Goal: Task Accomplishment & Management: Complete application form

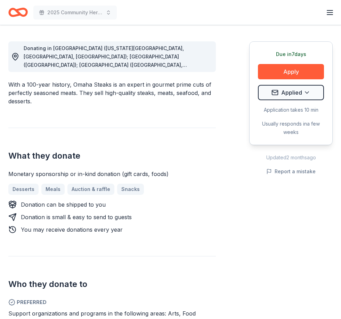
scroll to position [141, 0]
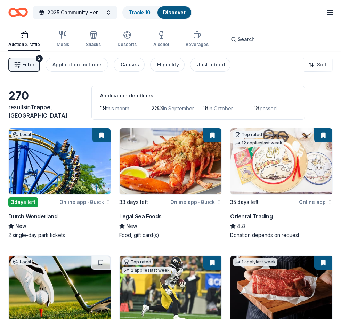
click at [34, 65] on button "Filter 2" at bounding box center [24, 65] width 32 height 14
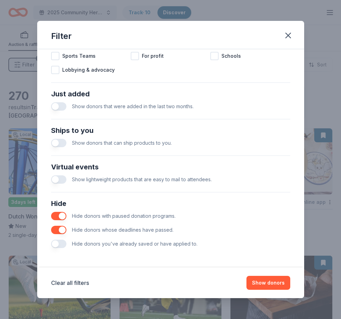
scroll to position [240, 0]
click at [56, 241] on button "button" at bounding box center [58, 244] width 15 height 8
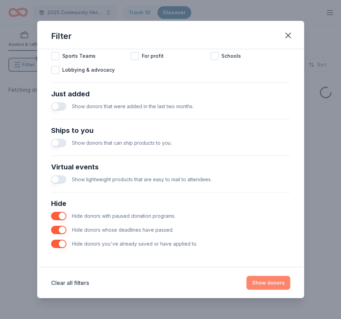
click at [277, 278] on button "Show donors" at bounding box center [268, 283] width 44 height 14
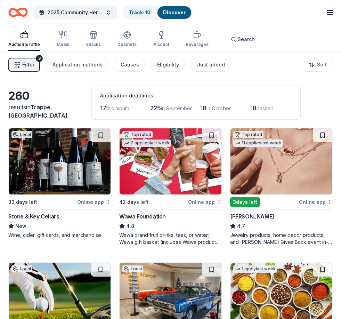
click at [43, 162] on img at bounding box center [60, 161] width 102 height 66
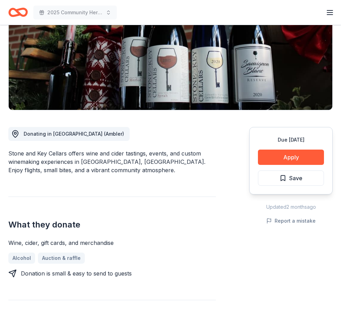
scroll to position [102, 0]
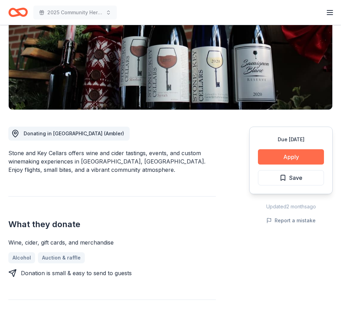
click at [303, 158] on button "Apply" at bounding box center [291, 156] width 66 height 15
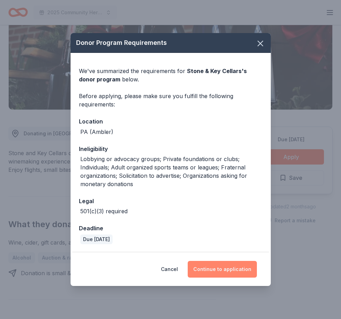
click at [236, 277] on button "Continue to application" at bounding box center [222, 269] width 69 height 17
